Goal: Find specific page/section: Find specific page/section

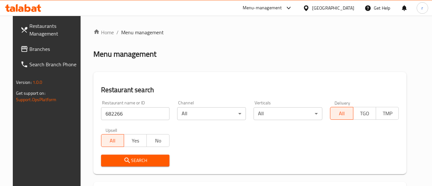
scroll to position [91, 0]
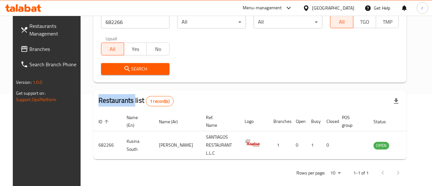
click at [31, 43] on link "Branches" at bounding box center [50, 48] width 70 height 15
click at [32, 47] on span "Branches" at bounding box center [54, 49] width 51 height 8
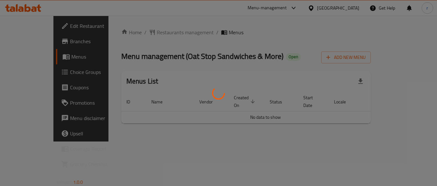
click at [137, 31] on div at bounding box center [218, 93] width 437 height 186
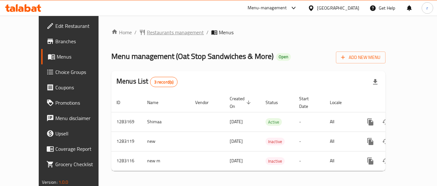
click at [147, 36] on span "Restaurants management" at bounding box center [175, 32] width 57 height 8
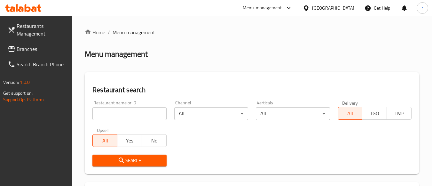
click at [150, 107] on input "search" at bounding box center [129, 113] width 74 height 13
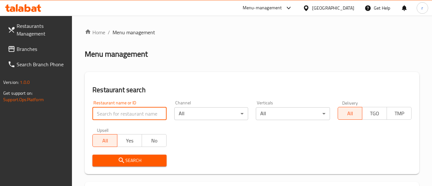
paste input "695098"
type input "695098"
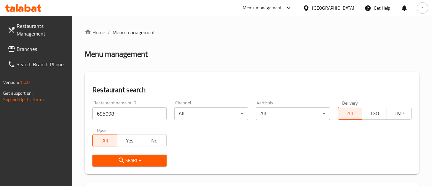
click at [135, 161] on span "Search" at bounding box center [130, 160] width 64 height 8
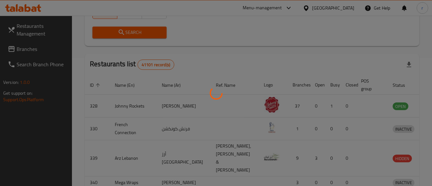
scroll to position [99, 0]
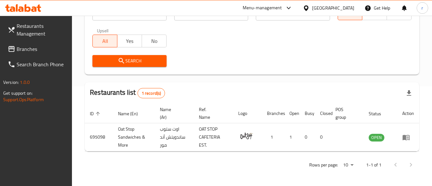
click at [35, 50] on span "Branches" at bounding box center [42, 49] width 51 height 8
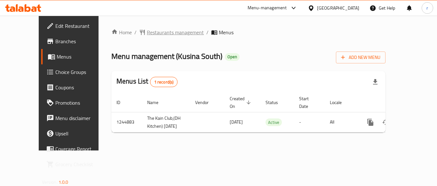
click at [148, 32] on span "Restaurants management" at bounding box center [175, 32] width 57 height 8
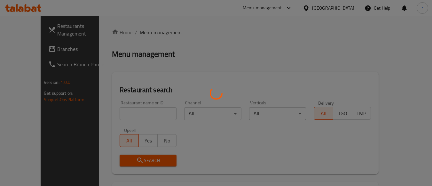
click at [120, 113] on div at bounding box center [216, 93] width 432 height 186
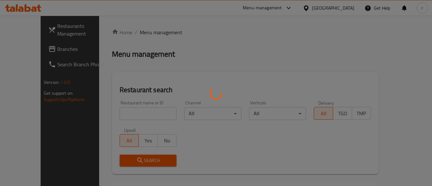
click at [186, 90] on div at bounding box center [216, 93] width 432 height 186
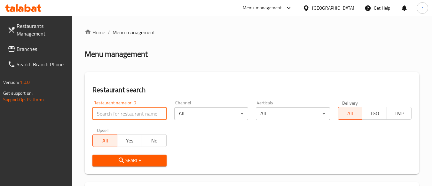
click at [101, 111] on input "search" at bounding box center [129, 113] width 74 height 13
paste input "682266"
type input "682266"
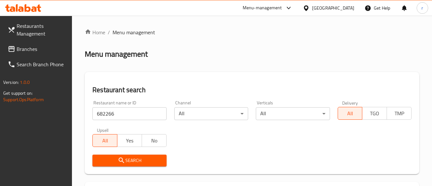
click at [205, 96] on div "Restaurant search Restaurant name or ID 682266 Restaurant name or ID Channel Al…" at bounding box center [252, 123] width 334 height 102
click at [129, 156] on span "Search" at bounding box center [130, 160] width 64 height 8
click at [129, 156] on div at bounding box center [216, 93] width 432 height 186
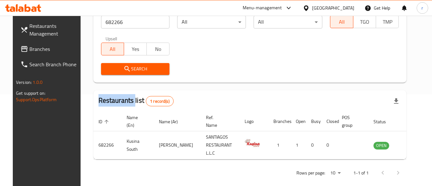
scroll to position [94, 0]
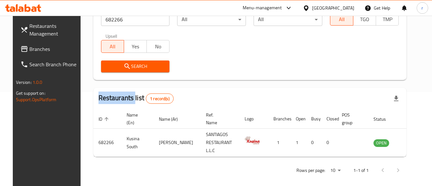
click at [34, 50] on span "Branches" at bounding box center [54, 49] width 51 height 8
click at [34, 49] on span "Branches" at bounding box center [54, 49] width 51 height 8
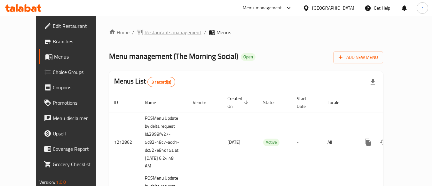
click at [145, 31] on span "Restaurants management" at bounding box center [173, 32] width 57 height 8
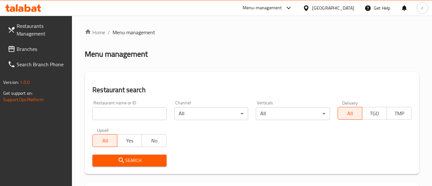
click at [104, 113] on input "search" at bounding box center [129, 113] width 74 height 13
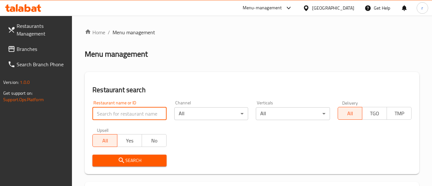
paste input "633740"
type input "633740"
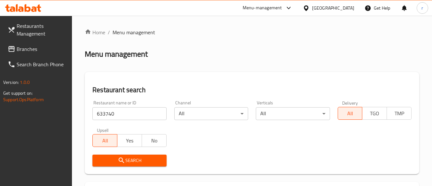
click at [129, 164] on span "Search" at bounding box center [130, 160] width 64 height 8
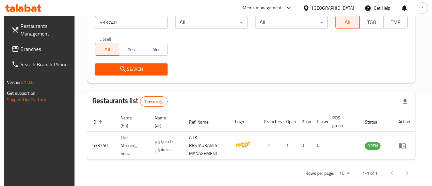
scroll to position [91, 0]
click at [279, 56] on div "Restaurant name or ID 633740 Restaurant name or ID Channel All ​ Verticals All …" at bounding box center [251, 42] width 320 height 74
click at [31, 47] on span "Branches" at bounding box center [45, 49] width 51 height 8
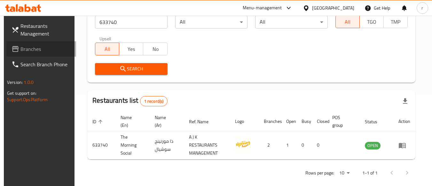
click at [31, 47] on span "Branches" at bounding box center [45, 49] width 51 height 8
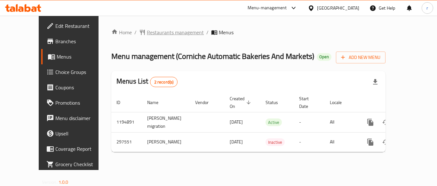
click at [147, 30] on span "Restaurants management" at bounding box center [175, 32] width 57 height 8
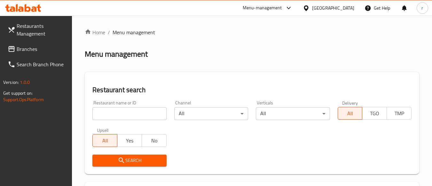
drag, startPoint x: 131, startPoint y: 111, endPoint x: 129, endPoint y: 134, distance: 23.2
click at [131, 111] on input "search" at bounding box center [129, 113] width 74 height 13
paste input "628499"
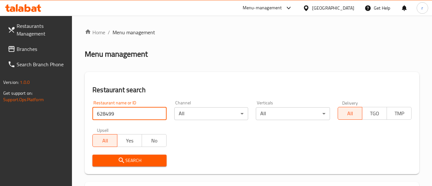
type input "628499"
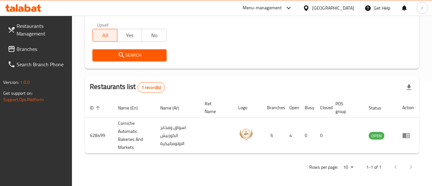
scroll to position [107, 0]
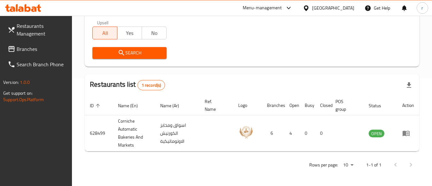
click at [31, 47] on span "Branches" at bounding box center [42, 49] width 51 height 8
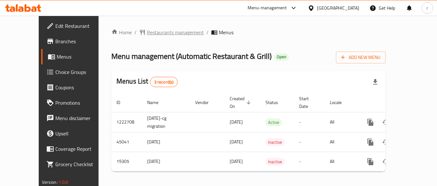
click at [147, 32] on span "Restaurants management" at bounding box center [175, 32] width 57 height 8
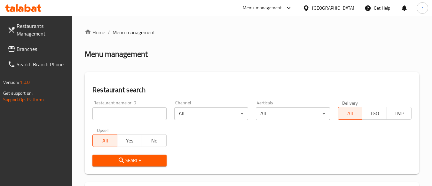
drag, startPoint x: 134, startPoint y: 110, endPoint x: 139, endPoint y: 109, distance: 5.4
click at [134, 110] on input "search" at bounding box center [129, 113] width 74 height 13
paste input "4035"
type input "4035"
click at [193, 91] on h2 "Restaurant search" at bounding box center [251, 90] width 319 height 10
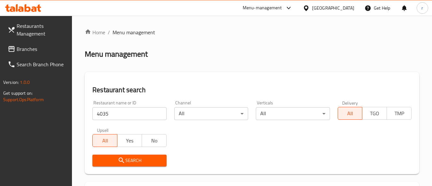
click at [133, 161] on span "Search" at bounding box center [130, 160] width 64 height 8
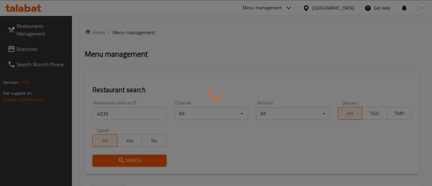
click at [134, 160] on div at bounding box center [216, 93] width 432 height 186
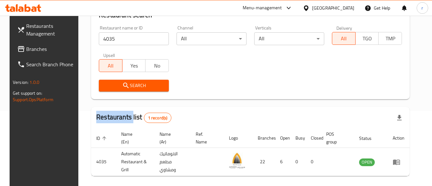
scroll to position [99, 0]
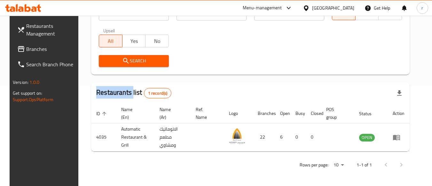
click at [28, 50] on span "Branches" at bounding box center [51, 49] width 51 height 8
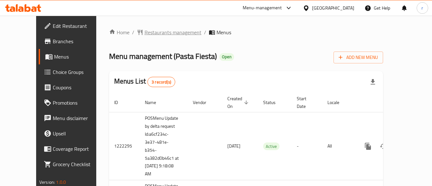
click at [156, 31] on span "Restaurants management" at bounding box center [173, 32] width 57 height 8
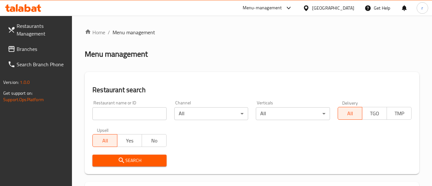
click at [120, 110] on input "search" at bounding box center [129, 113] width 74 height 13
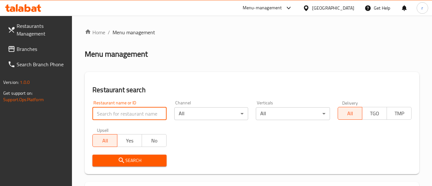
click at [122, 111] on input "search" at bounding box center [129, 113] width 74 height 13
click at [120, 109] on input "search" at bounding box center [129, 113] width 74 height 13
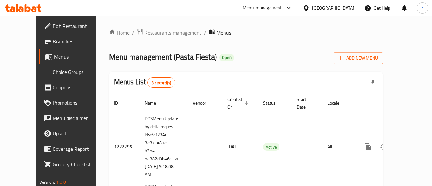
click at [145, 35] on span "Restaurants management" at bounding box center [173, 33] width 57 height 8
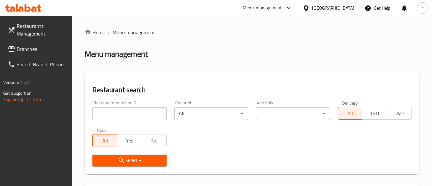
click at [129, 114] on input "search" at bounding box center [129, 113] width 74 height 13
paste input "633516"
type input "633516"
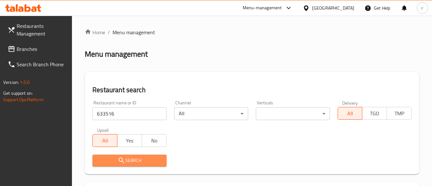
click at [112, 156] on span "Search" at bounding box center [130, 160] width 64 height 8
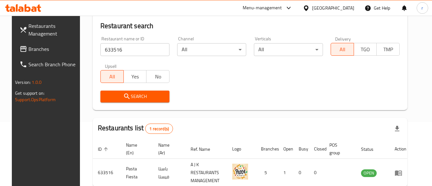
scroll to position [94, 0]
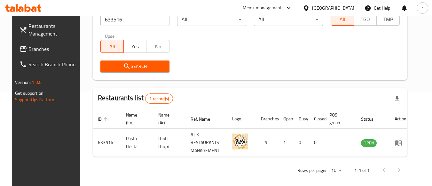
click at [148, 70] on span "Search" at bounding box center [135, 66] width 59 height 8
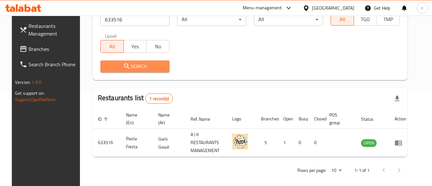
click at [148, 70] on span "Search" at bounding box center [135, 66] width 59 height 8
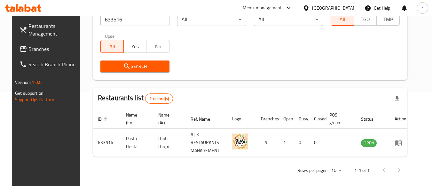
click at [148, 69] on span "Search" at bounding box center [135, 66] width 59 height 8
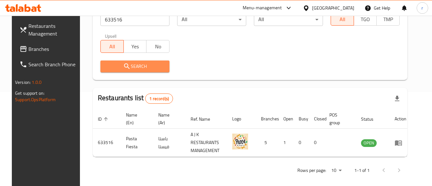
click at [148, 69] on span "Search" at bounding box center [135, 66] width 59 height 8
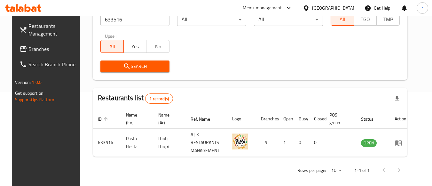
click at [148, 69] on span "Search" at bounding box center [135, 66] width 59 height 8
